Goal: Information Seeking & Learning: Understand process/instructions

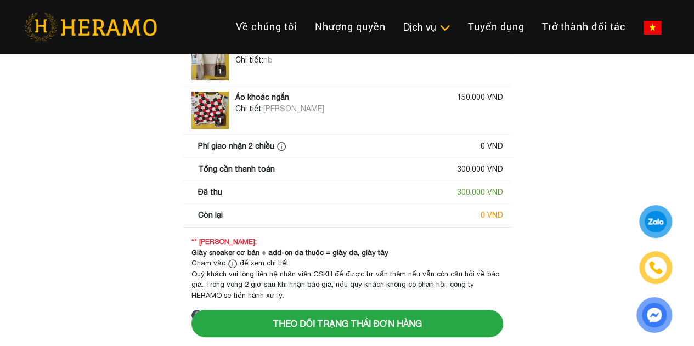
scroll to position [100, 0]
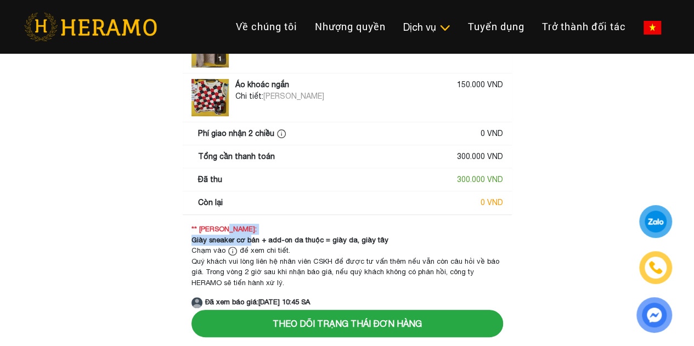
drag, startPoint x: 251, startPoint y: 237, endPoint x: 341, endPoint y: 230, distance: 90.7
click at [341, 230] on div "** Lưu ý: Giày sneaker cơ bản + add-on da thuộc = giày da, giày tây Chạm vào để…" at bounding box center [346, 266] width 311 height 84
drag, startPoint x: 300, startPoint y: 241, endPoint x: 338, endPoint y: 239, distance: 37.9
click at [338, 239] on strong "Giày sneaker cơ bản + add-on da thuộc = giày da, giày tây" at bounding box center [289, 240] width 197 height 8
drag, startPoint x: 350, startPoint y: 239, endPoint x: 385, endPoint y: 243, distance: 34.8
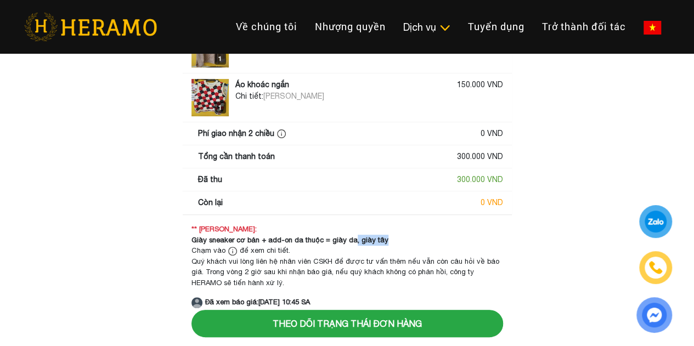
click at [385, 243] on div "Giày sneaker cơ bản + add-on da thuộc = giày da, giày tây" at bounding box center [346, 240] width 311 height 11
drag, startPoint x: 270, startPoint y: 246, endPoint x: 241, endPoint y: 245, distance: 28.5
click at [241, 245] on div "Chạm vào để xem chi tiết." at bounding box center [346, 250] width 311 height 11
drag, startPoint x: 244, startPoint y: 235, endPoint x: 288, endPoint y: 236, distance: 43.9
click at [287, 236] on strong "Giày sneaker cơ bản + add-on da thuộc = giày da, giày tây" at bounding box center [289, 240] width 197 height 8
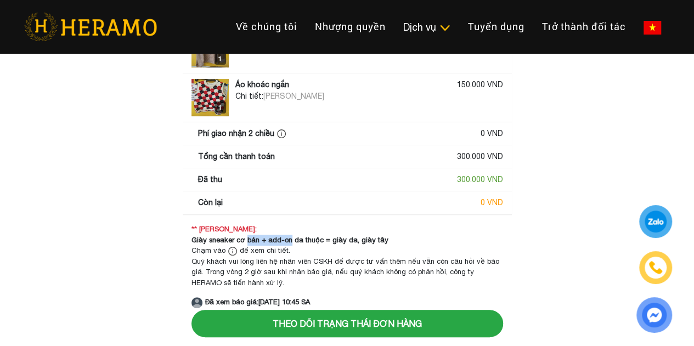
click at [277, 132] on img at bounding box center [281, 133] width 9 height 9
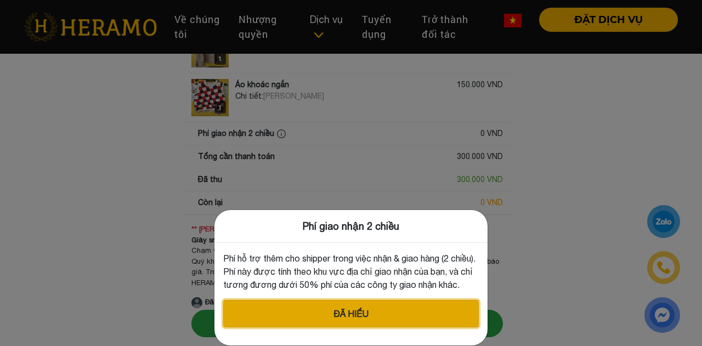
click at [462, 320] on button "Đã hiểu" at bounding box center [350, 313] width 255 height 27
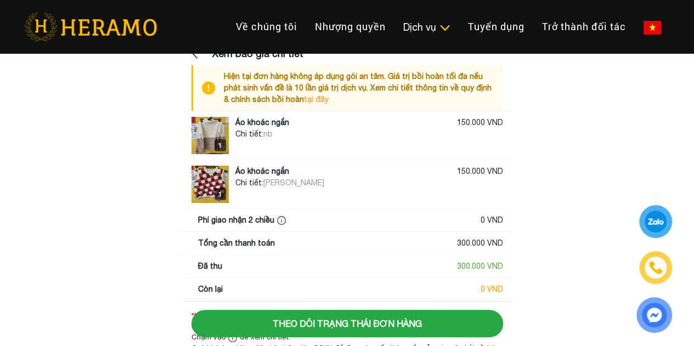
scroll to position [0, 0]
